Goal: Task Accomplishment & Management: Use online tool/utility

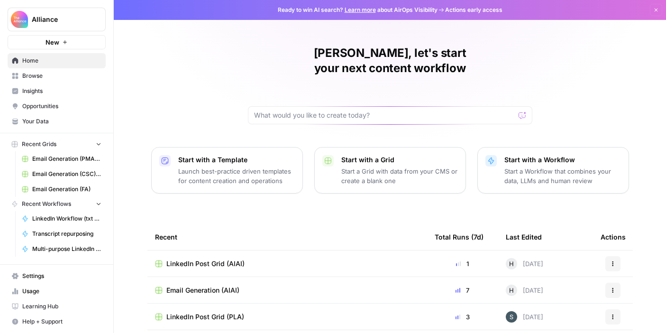
click at [38, 77] on span "Browse" at bounding box center [61, 76] width 79 height 9
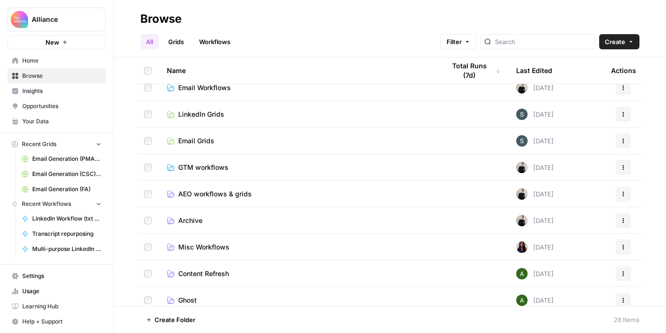
scroll to position [33, 0]
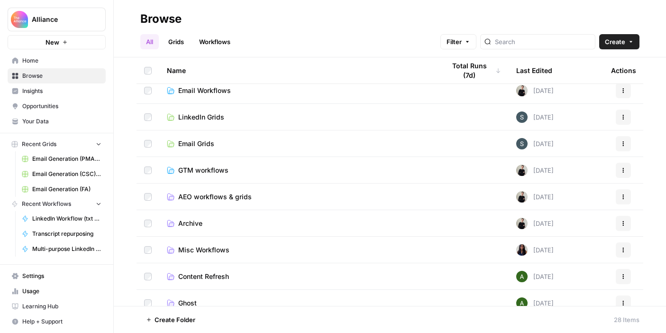
click at [232, 107] on td "LinkedIn Grids" at bounding box center [298, 117] width 278 height 26
click at [198, 117] on span "LinkedIn Grids" at bounding box center [201, 116] width 46 height 9
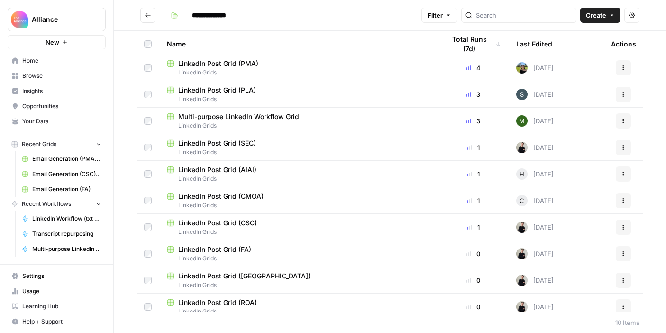
scroll to position [2, 0]
click at [233, 171] on span "LinkedIn Post Grid (AIAI)" at bounding box center [217, 169] width 78 height 9
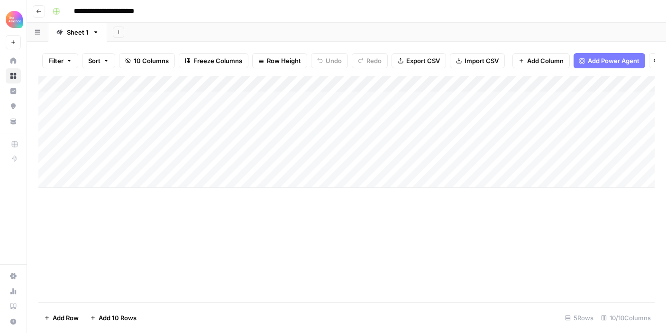
click at [135, 118] on div "Add Column" at bounding box center [346, 132] width 616 height 112
drag, startPoint x: 157, startPoint y: 122, endPoint x: 154, endPoint y: 127, distance: 6.2
click at [154, 128] on div "Add Column" at bounding box center [346, 132] width 616 height 112
click at [201, 116] on div "Add Column" at bounding box center [346, 132] width 616 height 112
click at [240, 127] on div "Add Column" at bounding box center [346, 132] width 616 height 112
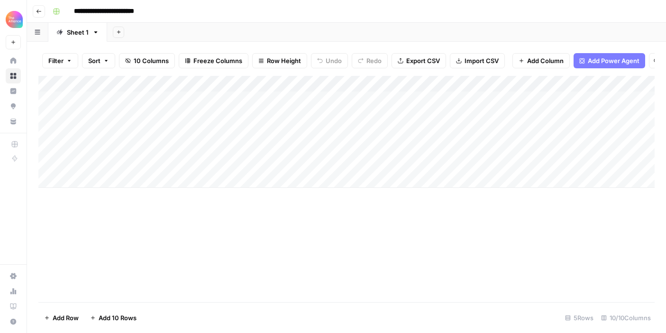
click at [310, 117] on div "Add Column" at bounding box center [346, 132] width 616 height 112
click at [297, 132] on div "Add Column" at bounding box center [346, 132] width 616 height 112
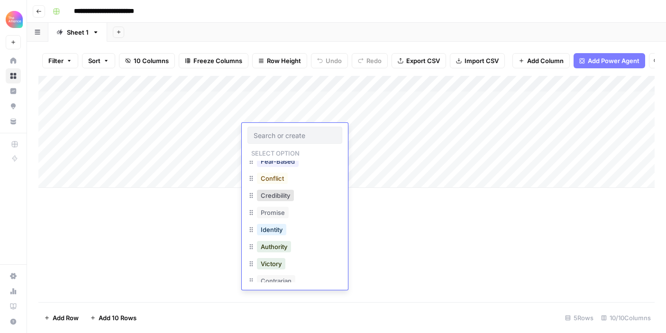
scroll to position [161, 0]
click at [286, 195] on button "Credibility" at bounding box center [275, 194] width 37 height 11
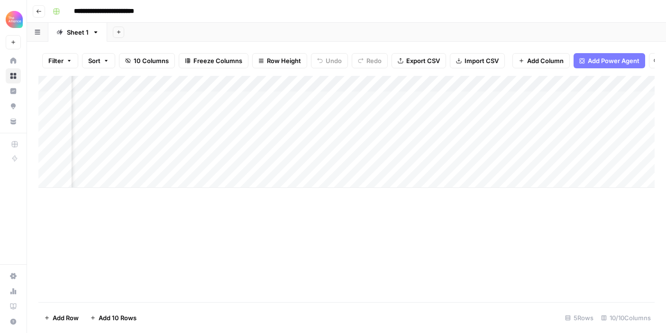
scroll to position [0, 70]
click at [310, 132] on div "Add Column" at bounding box center [346, 132] width 616 height 112
click at [310, 132] on textarea at bounding box center [333, 132] width 152 height 13
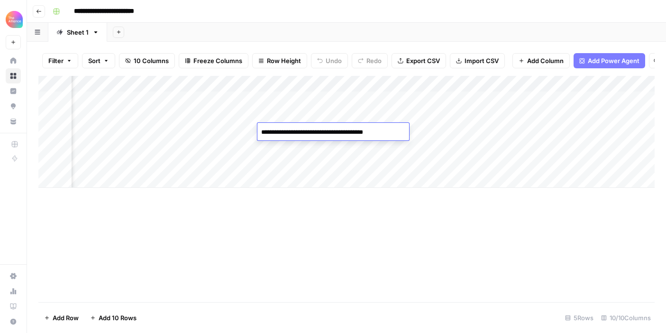
type textarea "**********"
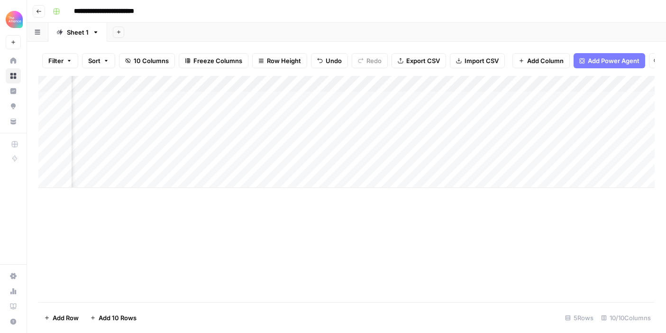
click at [431, 126] on div "Add Column" at bounding box center [346, 132] width 616 height 112
click at [453, 126] on div "Add Column" at bounding box center [346, 132] width 616 height 112
type textarea "**********"
click at [568, 129] on div "Add Column" at bounding box center [346, 132] width 616 height 112
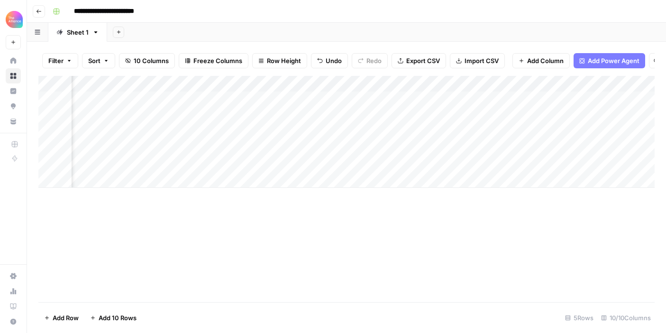
click at [483, 123] on div "Add Column" at bounding box center [346, 132] width 616 height 112
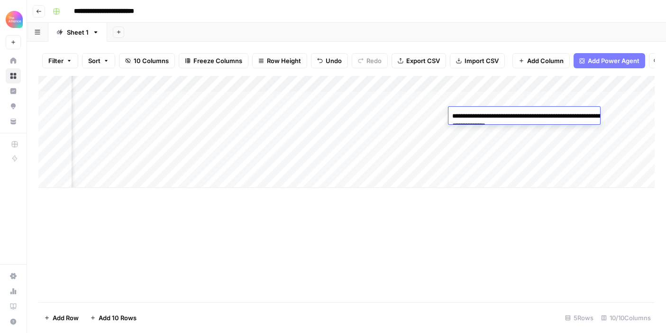
click at [475, 150] on div "Add Column" at bounding box center [346, 132] width 616 height 112
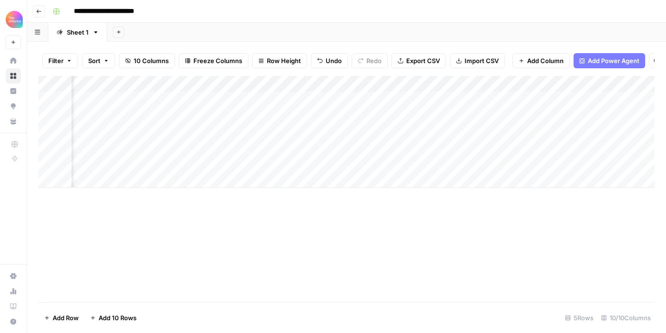
click at [480, 126] on div "Add Column" at bounding box center [346, 132] width 616 height 112
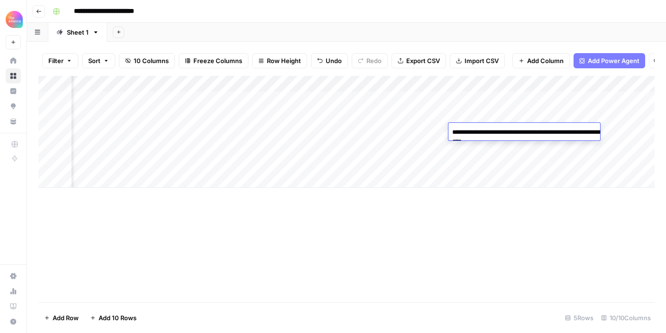
scroll to position [0, 444]
click at [503, 160] on div "Add Column" at bounding box center [346, 132] width 616 height 112
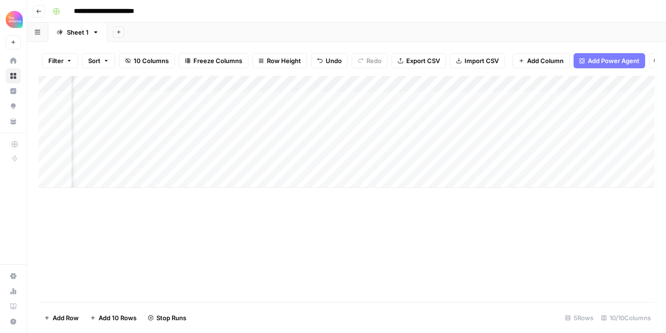
click at [470, 134] on div "Add Column" at bounding box center [346, 132] width 616 height 112
click at [487, 60] on span "Import CSV" at bounding box center [481, 60] width 34 height 9
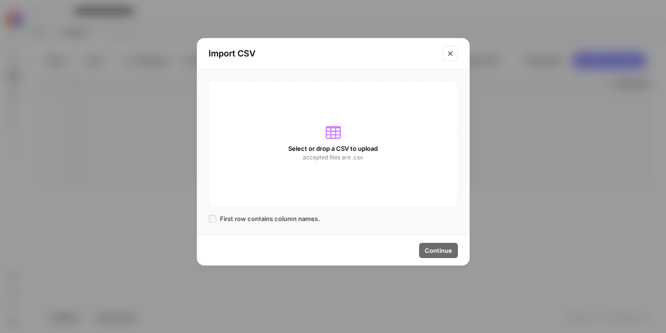
click at [450, 58] on button "Close modal" at bounding box center [449, 53] width 15 height 15
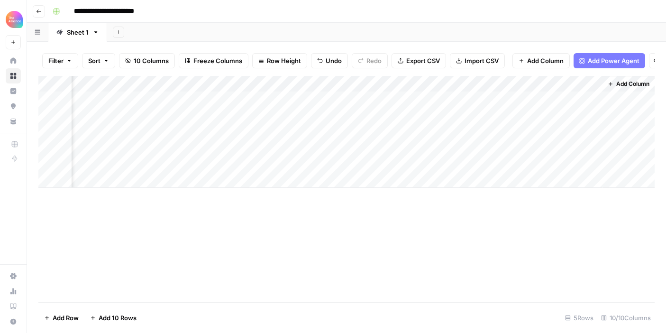
click at [477, 131] on div "Add Column" at bounding box center [346, 132] width 616 height 112
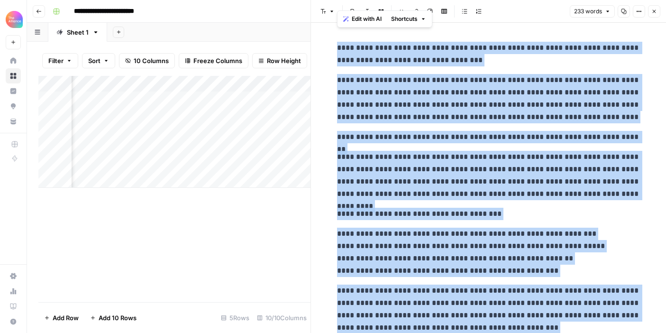
drag, startPoint x: 572, startPoint y: 295, endPoint x: 333, endPoint y: 40, distance: 349.2
click at [333, 40] on div "**********" at bounding box center [488, 204] width 315 height 332
copy div "**********"
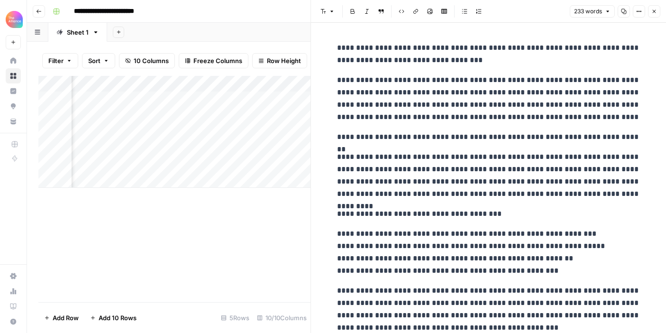
click at [448, 105] on p "**********" at bounding box center [488, 98] width 303 height 49
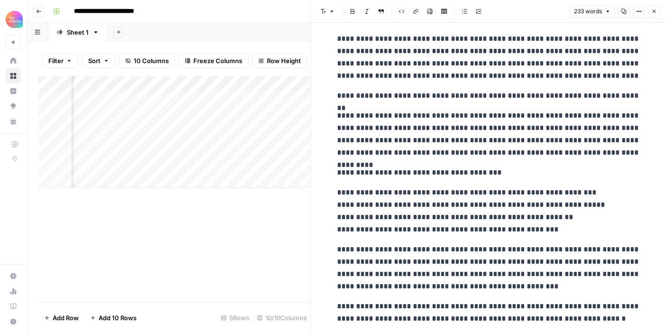
scroll to position [67, 0]
